Goal: Check status

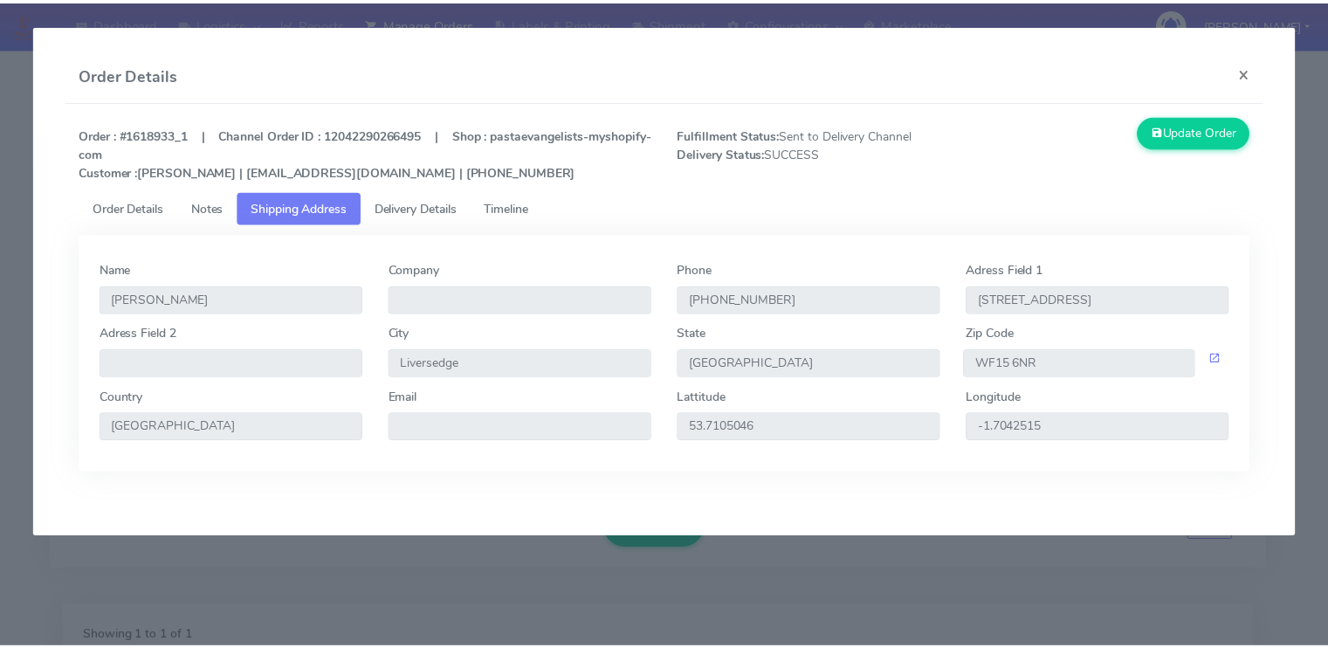
scroll to position [316, 0]
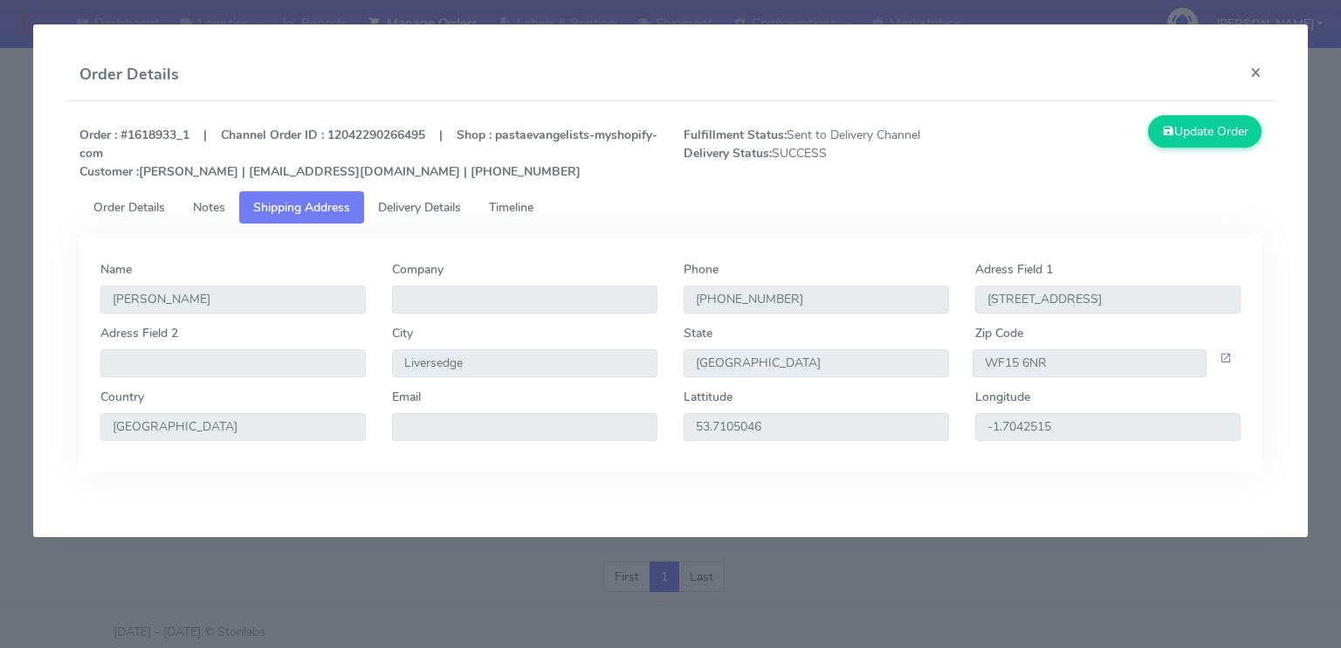
click at [278, 170] on strong "Order : #1618933_1 | Channel Order ID : 12042290266495 | Shop : pastaevangelist…" at bounding box center [368, 153] width 578 height 53
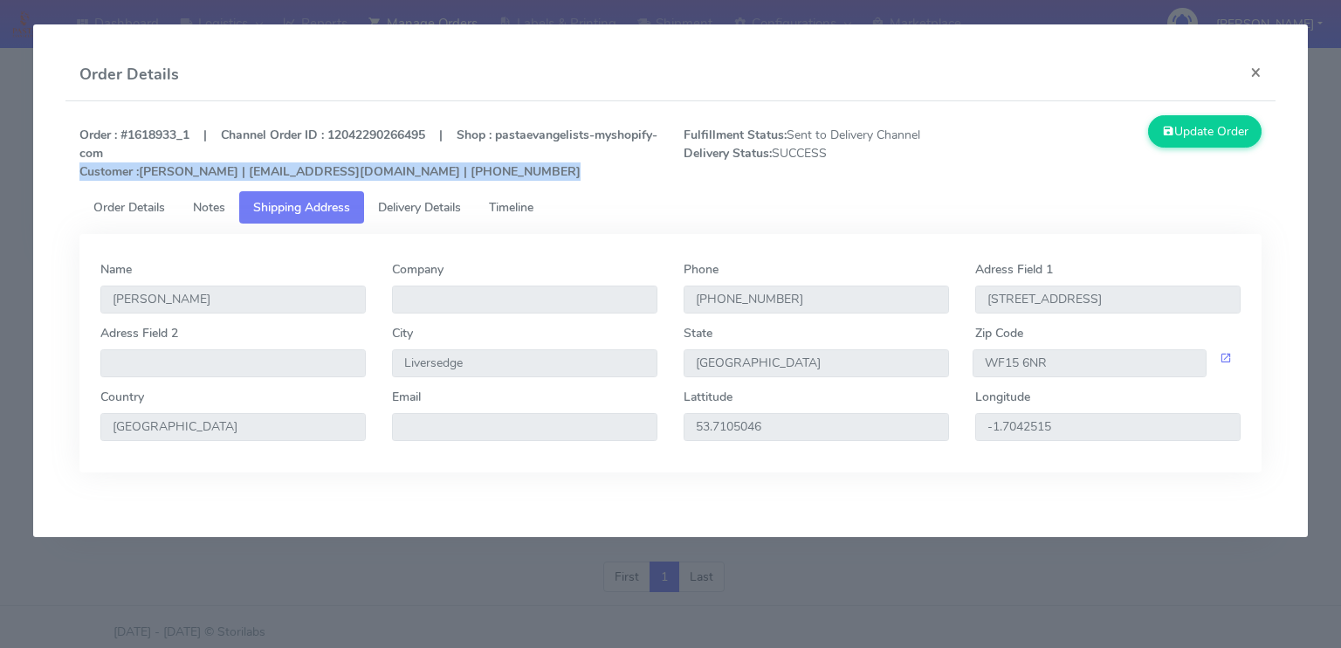
click at [278, 170] on strong "Order : #1618933_1 | Channel Order ID : 12042290266495 | Shop : pastaevangelist…" at bounding box center [368, 153] width 578 height 53
drag, startPoint x: 340, startPoint y: 173, endPoint x: 210, endPoint y: 169, distance: 129.3
click at [210, 169] on strong "Order : #1618933_1 | Channel Order ID : 12042290266495 | Shop : pastaevangelist…" at bounding box center [368, 153] width 578 height 53
copy strong "[EMAIL_ADDRESS][DOMAIN_NAME]"
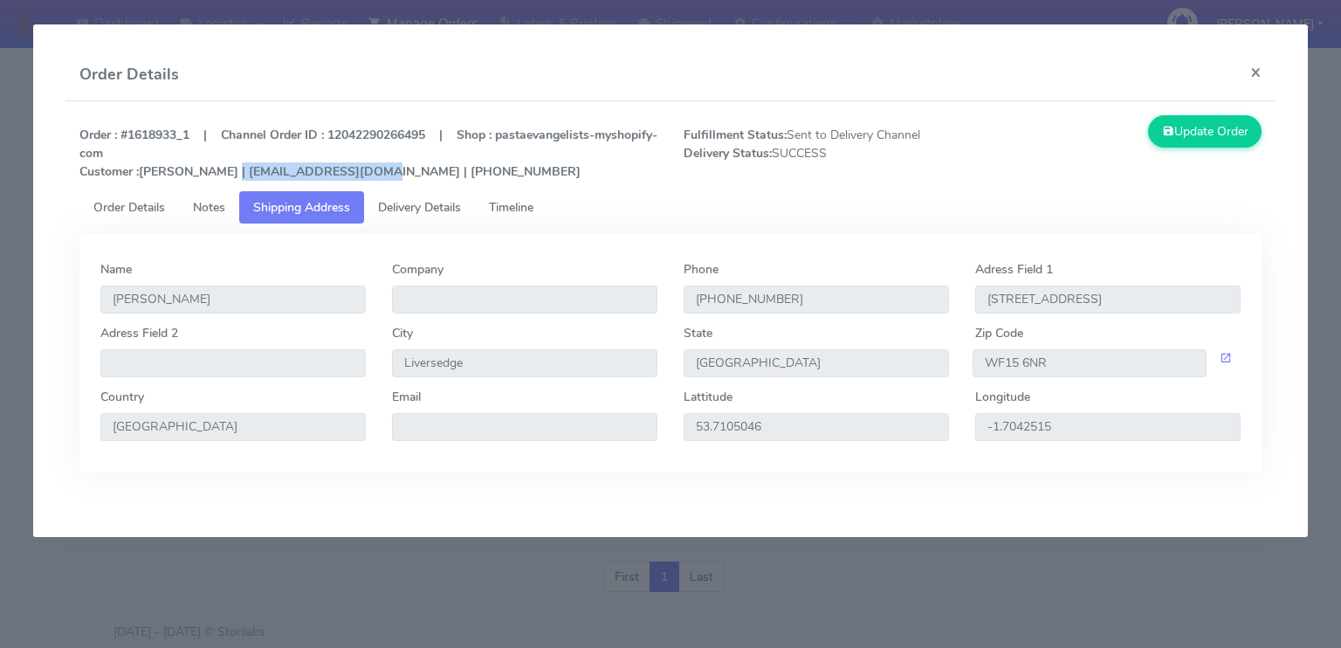
click at [205, 208] on span "Notes" at bounding box center [209, 207] width 32 height 17
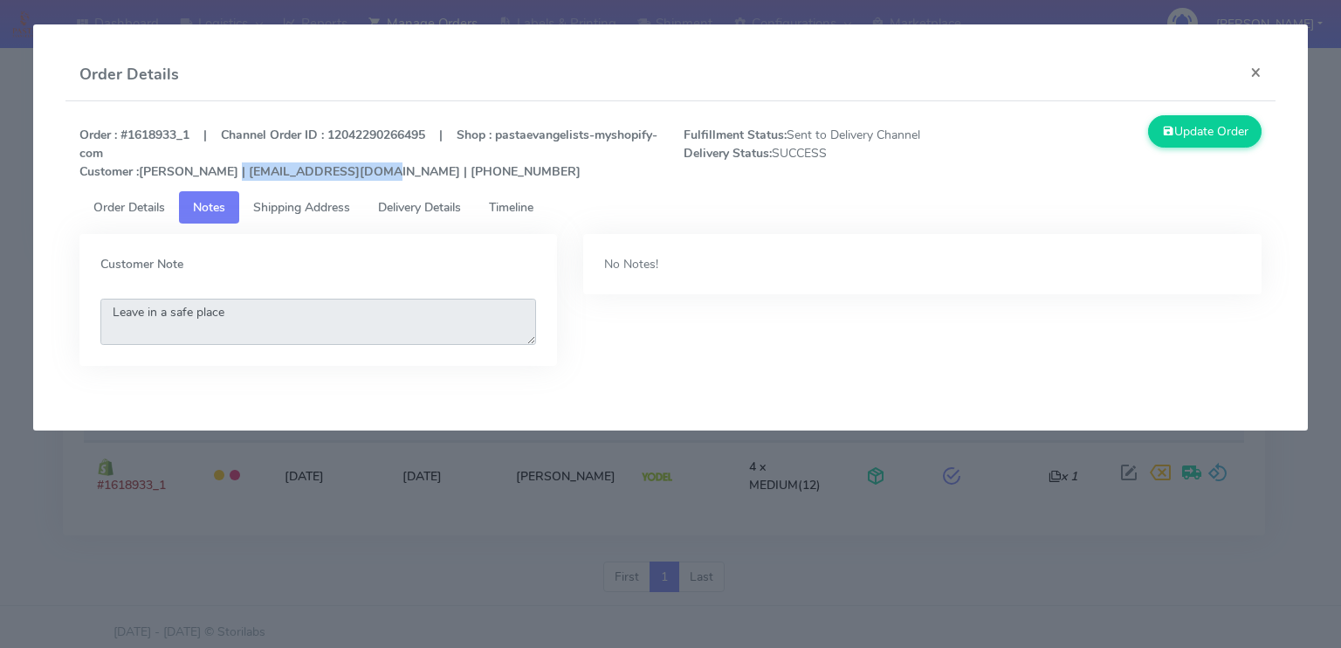
click at [234, 311] on textarea "Leave in a safe place" at bounding box center [318, 322] width 436 height 46
click at [1259, 71] on button "×" at bounding box center [1256, 72] width 39 height 46
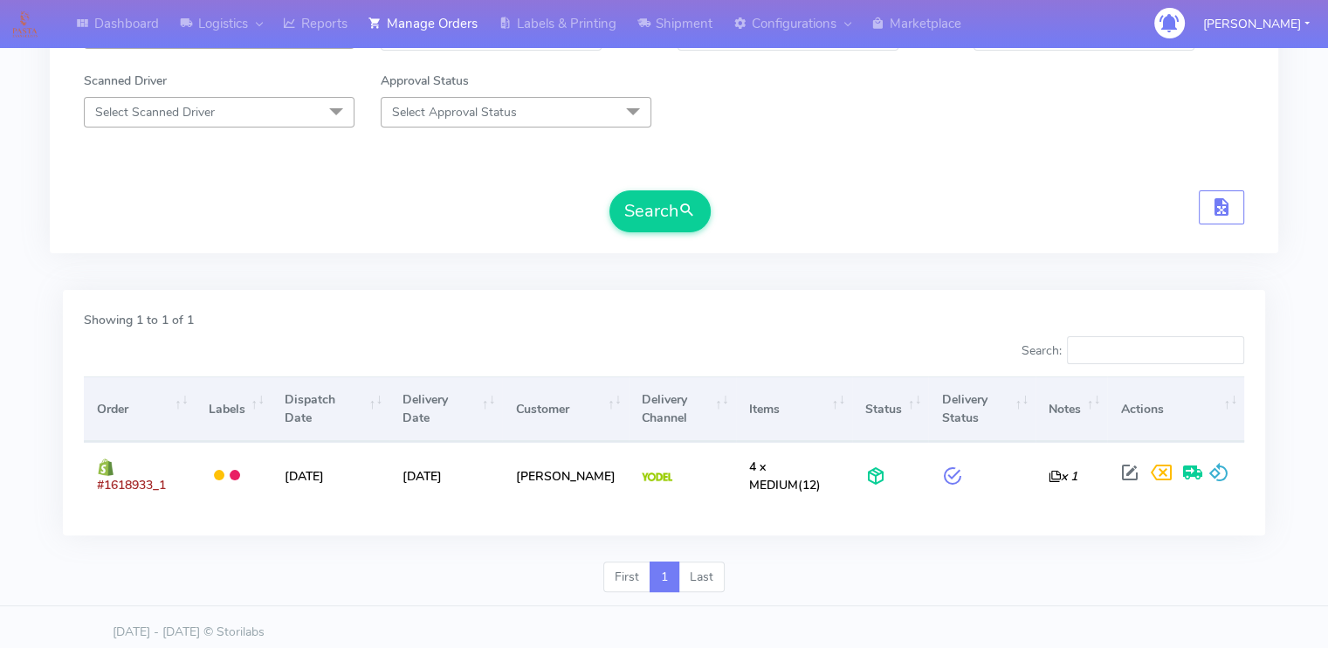
click at [419, 208] on div "Search" at bounding box center [664, 211] width 1161 height 42
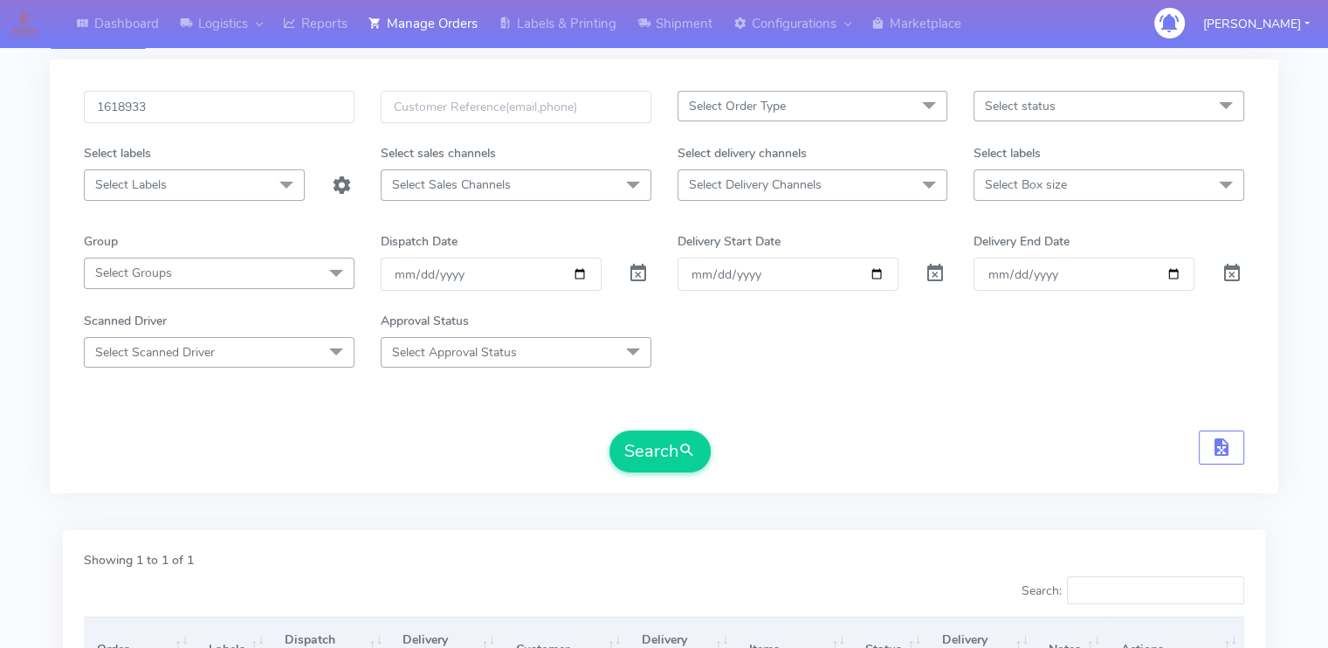
scroll to position [0, 0]
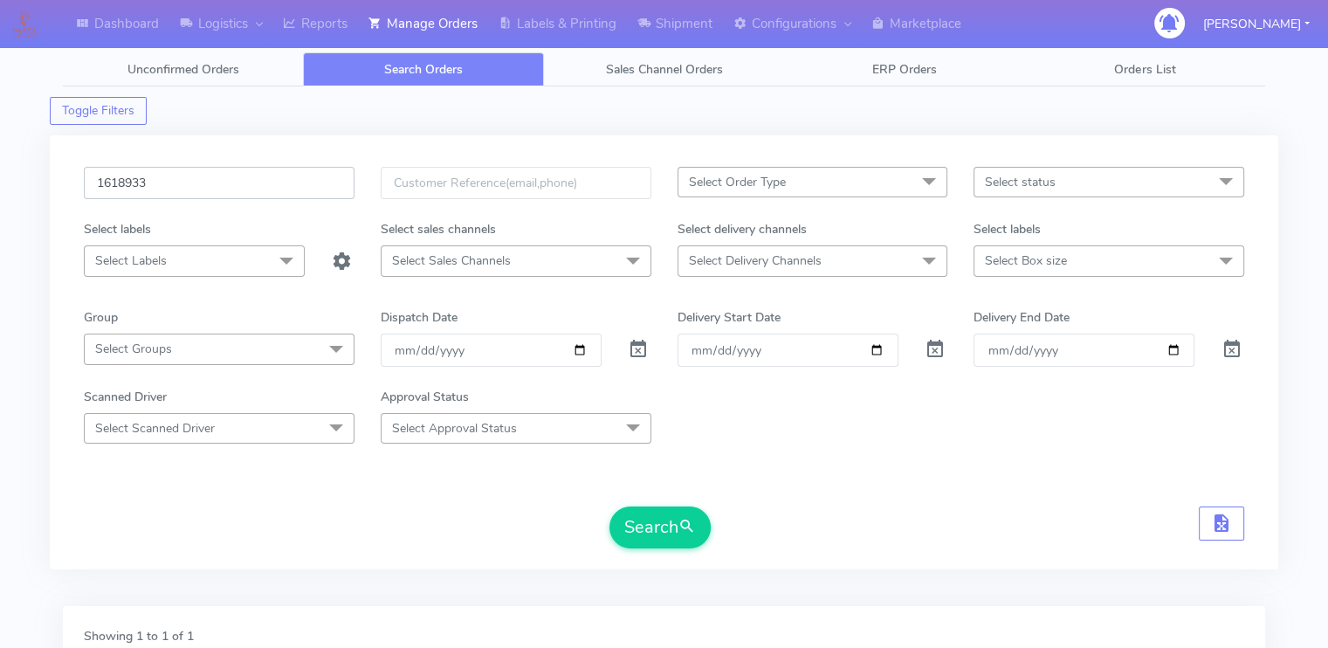
click at [297, 184] on input "1618933" at bounding box center [219, 183] width 271 height 32
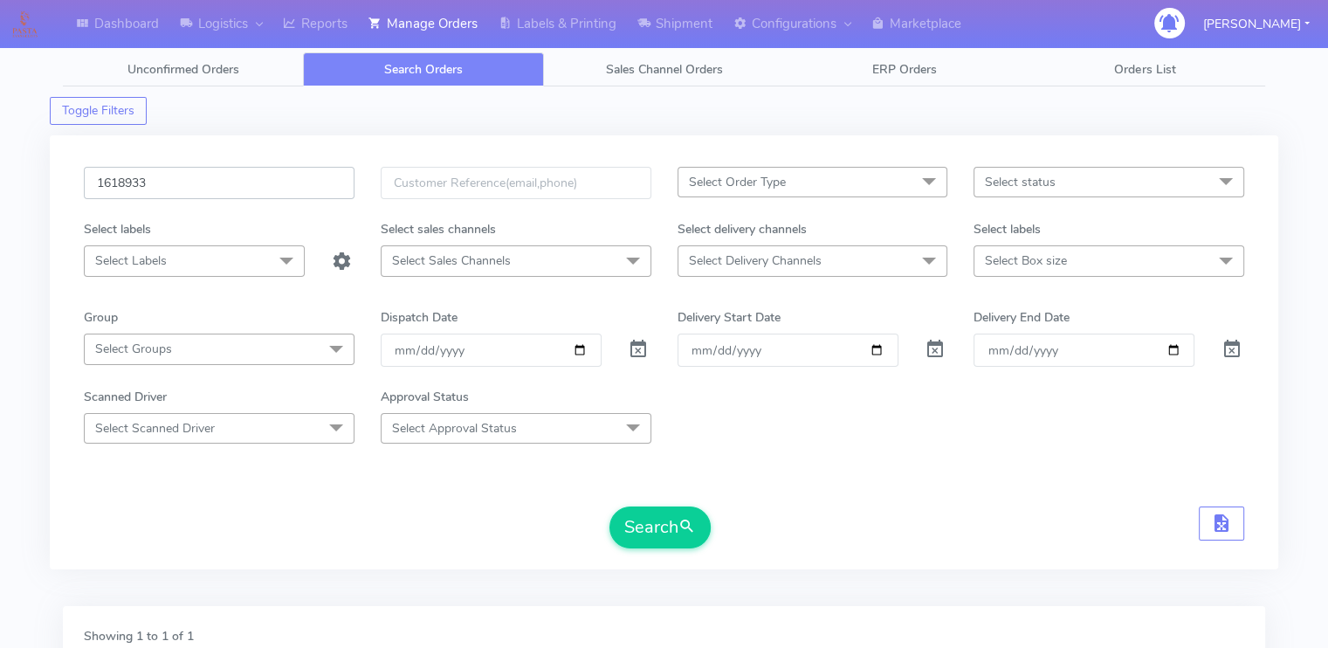
paste input "A"
type input "1618933A"
click at [610, 506] on button "Search" at bounding box center [660, 527] width 101 height 42
click at [374, 472] on form "1618933A Select Order Type Select All MEALS ATAVI One Off Pasta Club Gift Kit E…" at bounding box center [664, 358] width 1161 height 382
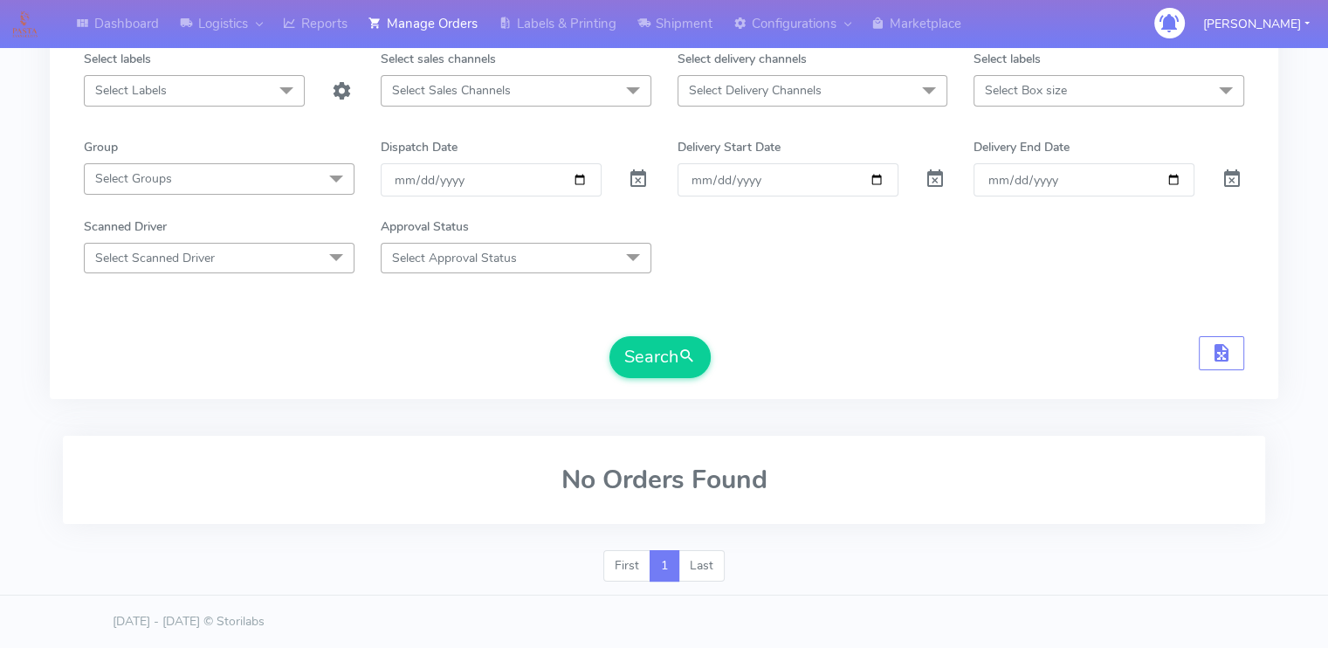
scroll to position [168, 0]
